Goal: Task Accomplishment & Management: Complete application form

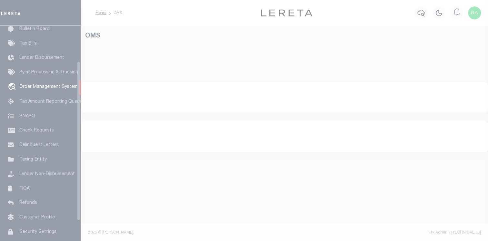
scroll to position [47, 0]
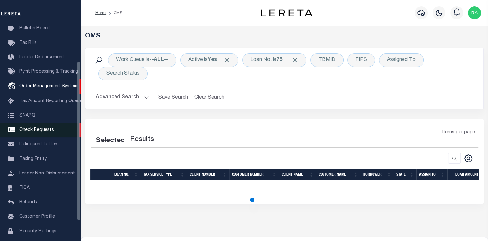
select select "200"
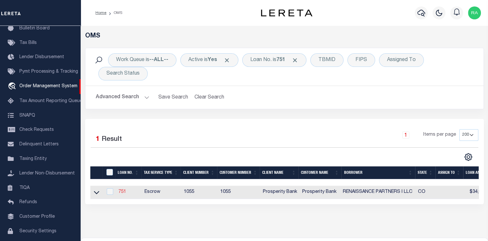
click at [120, 192] on link "751" at bounding box center [122, 191] width 8 height 5
type input "751"
type input "RENAISSANCE PARTNERS I LLC"
select select
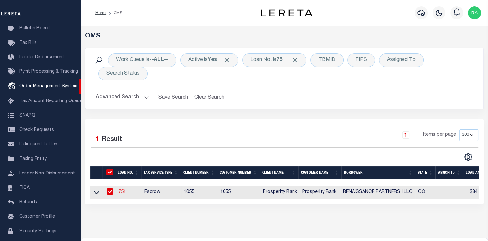
type input "8750 N CENTRAL EXPY STE 1740"
type input "[GEOGRAPHIC_DATA]-6413"
select select "400"
select select "Escrow"
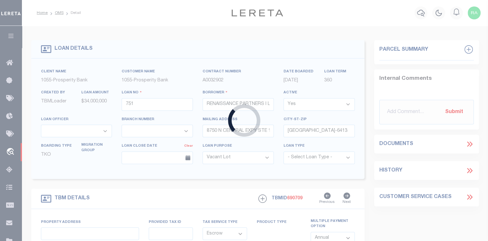
select select "3838"
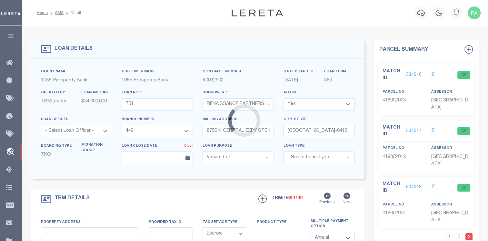
type input "[STREET_ADDRESS][PERSON_NAME]"
type input "[GEOGRAPHIC_DATA]"
type input "CO"
type textarea "2 PARCELS OF LAND IN SE 1/4 OF SEC 13, NE 1/4 OF SEC 24"
type textarea "Pueblo County 418002003 and 419002013 and 418002004 and 419007004 and 419002010"
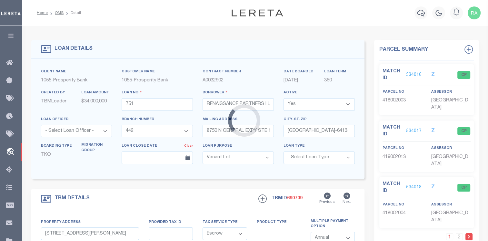
select select "2"
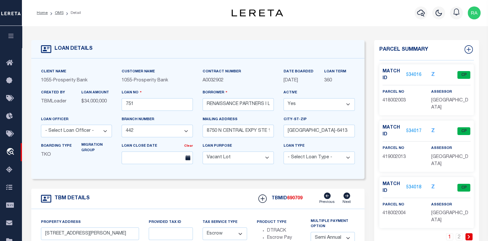
click at [409, 73] on link "534016" at bounding box center [413, 75] width 15 height 7
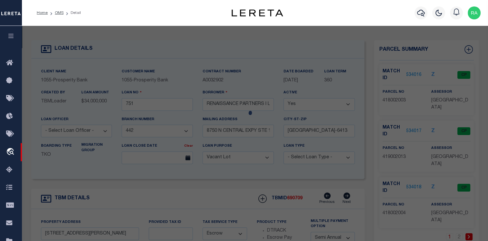
checkbox input "false"
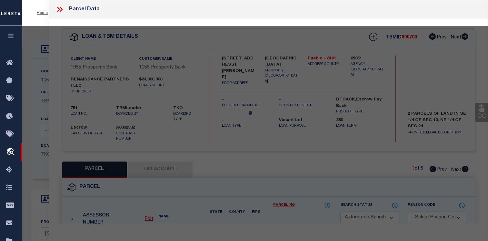
select select "CP"
type input "RENAISSANCE PARTNERS I LLC"
type input "[STREET_ADDRESS][PERSON_NAME] ([PERSON_NAME])"
type input "PUEBLO CO 81008"
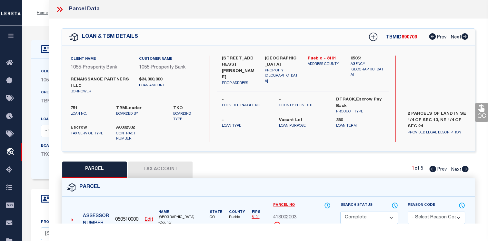
scroll to position [65, 0]
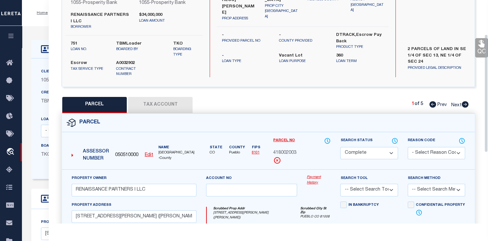
click at [457, 148] on select "- Select Reason Code - 099 - Other (Provide additional detail) ACT - Agency Cha…" at bounding box center [436, 153] width 57 height 13
click at [460, 137] on icon at bounding box center [462, 140] width 6 height 7
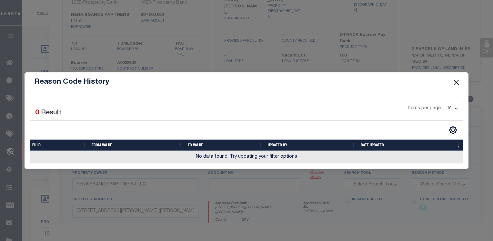
click at [457, 83] on button "Close" at bounding box center [456, 82] width 8 height 8
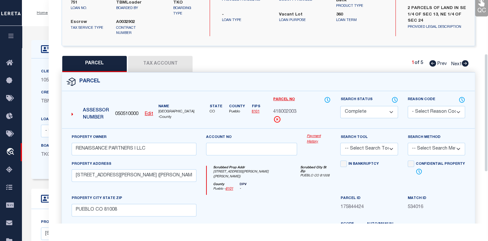
scroll to position [101, 0]
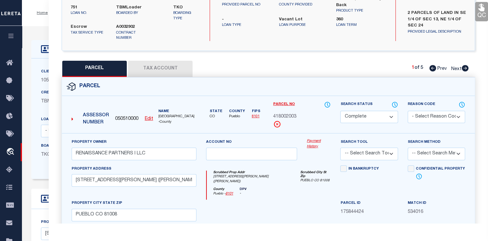
click at [466, 65] on icon at bounding box center [465, 68] width 7 height 6
select select "AS"
checkbox input "false"
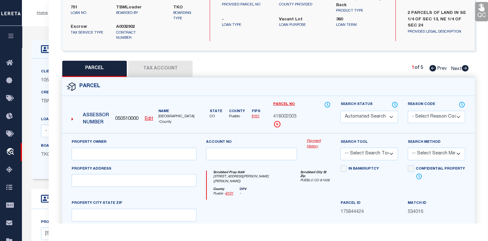
select select "CP"
type input "RENAISSANCE PARTNERS I LLC"
type input "[STREET_ADDRESS][PERSON_NAME]"
type input "PUEBLO CO 81008"
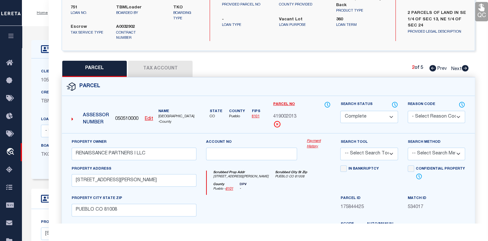
click at [466, 65] on icon at bounding box center [465, 68] width 7 height 6
select select "AS"
checkbox input "false"
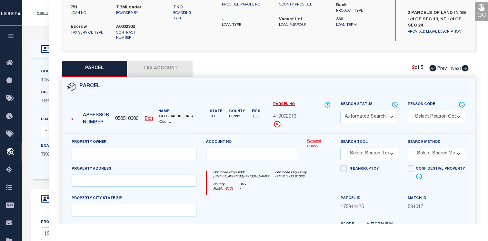
select select "CP"
type input "RENAISSANCE PARTNERS I LLC"
type input "[STREET_ADDRESS][PERSON_NAME]"
type input "PUEBLO CO 81008"
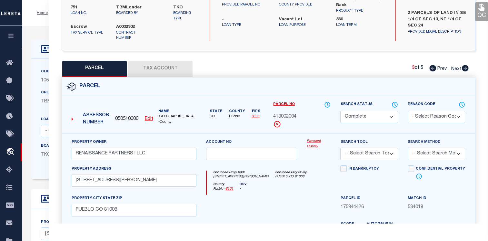
click at [466, 65] on icon at bounding box center [465, 68] width 7 height 6
select select "AS"
checkbox input "false"
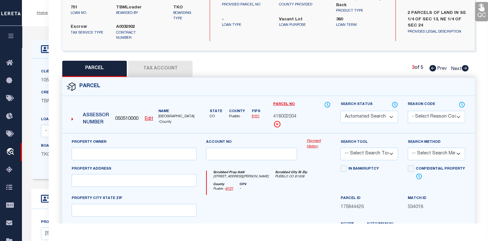
select select "CP"
type input "RENAISSANCE PARTNERS I LLC"
drag, startPoint x: 410, startPoint y: 98, endPoint x: 388, endPoint y: 83, distance: 26.0
click at [388, 83] on div "Parcel" at bounding box center [268, 86] width 413 height 18
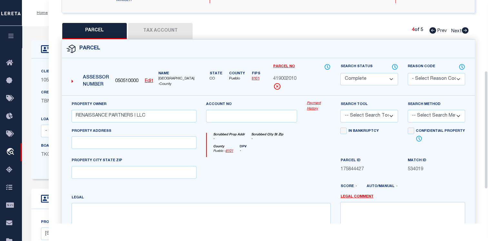
scroll to position [133, 0]
